Goal: Find specific page/section: Find specific page/section

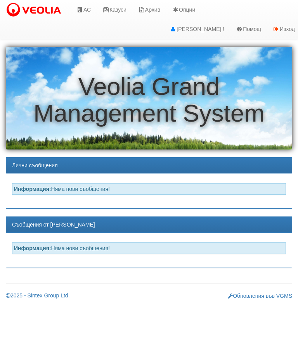
click at [118, 7] on link "Казуси" at bounding box center [115, 9] width 36 height 19
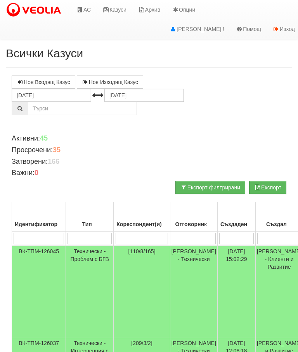
click at [88, 254] on td "Технически - Проблем с БГВ" at bounding box center [90, 292] width 48 height 92
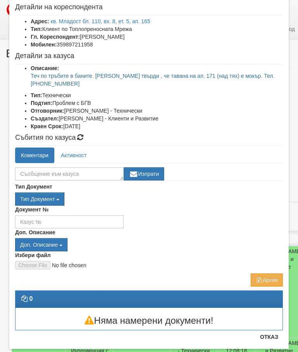
scroll to position [58, 0]
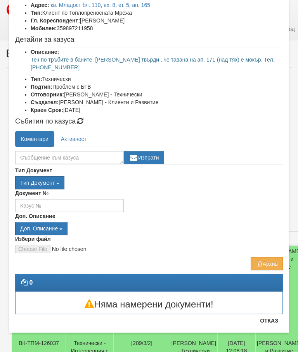
click at [272, 321] on button "Отказ" at bounding box center [269, 321] width 28 height 12
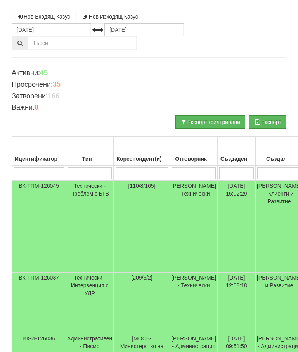
scroll to position [66, 0]
click at [90, 187] on td "Технически - Проблем с БГВ" at bounding box center [90, 227] width 48 height 92
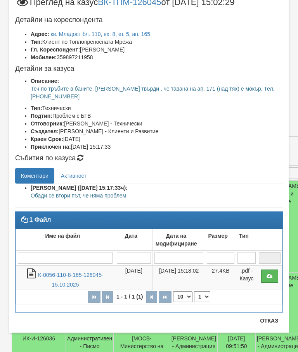
scroll to position [27, 0]
click at [64, 276] on link "К-0056-110-8-165-126045-15.10.2025" at bounding box center [71, 280] width 66 height 16
click at [270, 321] on button "Отказ" at bounding box center [269, 321] width 28 height 12
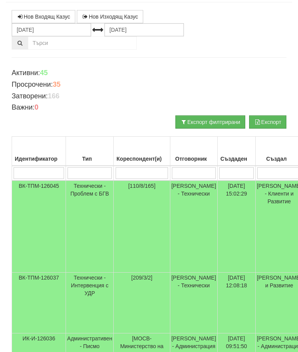
scroll to position [0, 0]
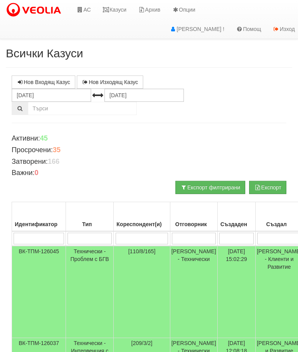
click at [116, 12] on link "Казуси" at bounding box center [115, 9] width 36 height 19
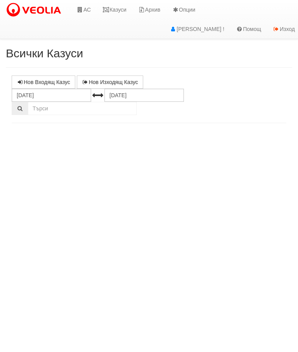
select select "10"
select select "1"
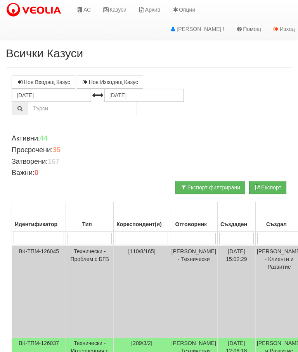
click at [119, 9] on link "Казуси" at bounding box center [115, 9] width 36 height 19
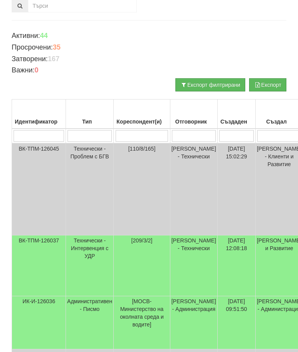
scroll to position [101, 0]
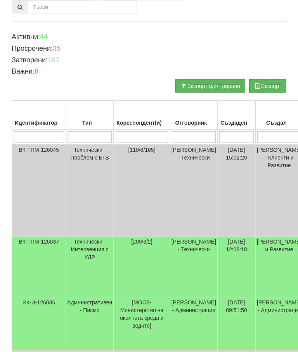
click at [183, 132] on input "search" at bounding box center [194, 138] width 44 height 12
type input "Сл"
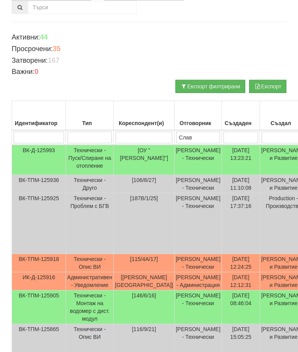
type input "Слави"
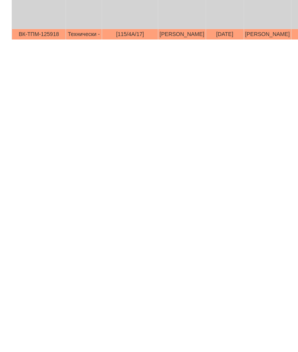
scroll to position [0, 0]
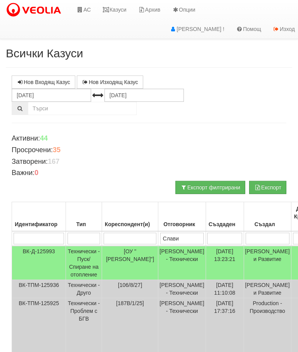
type input "Слави"
click at [120, 9] on link "Казуси" at bounding box center [115, 9] width 36 height 19
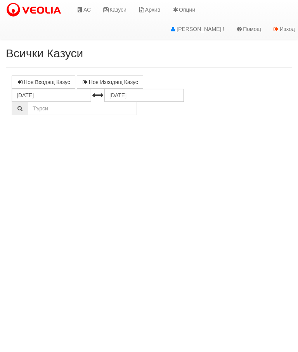
select select "10"
select select "1"
